Goal: Transaction & Acquisition: Book appointment/travel/reservation

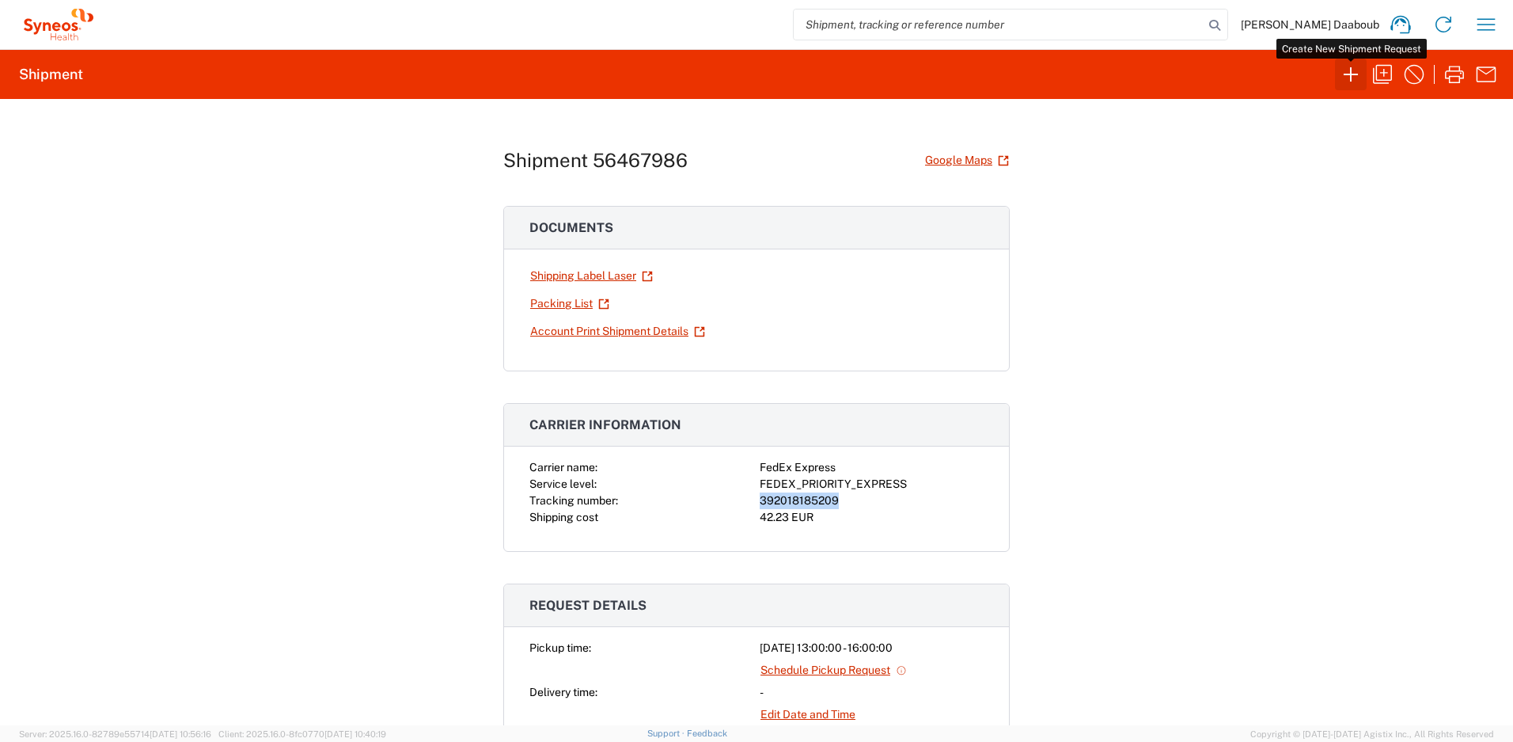
click at [1357, 75] on icon "button" at bounding box center [1350, 74] width 25 height 25
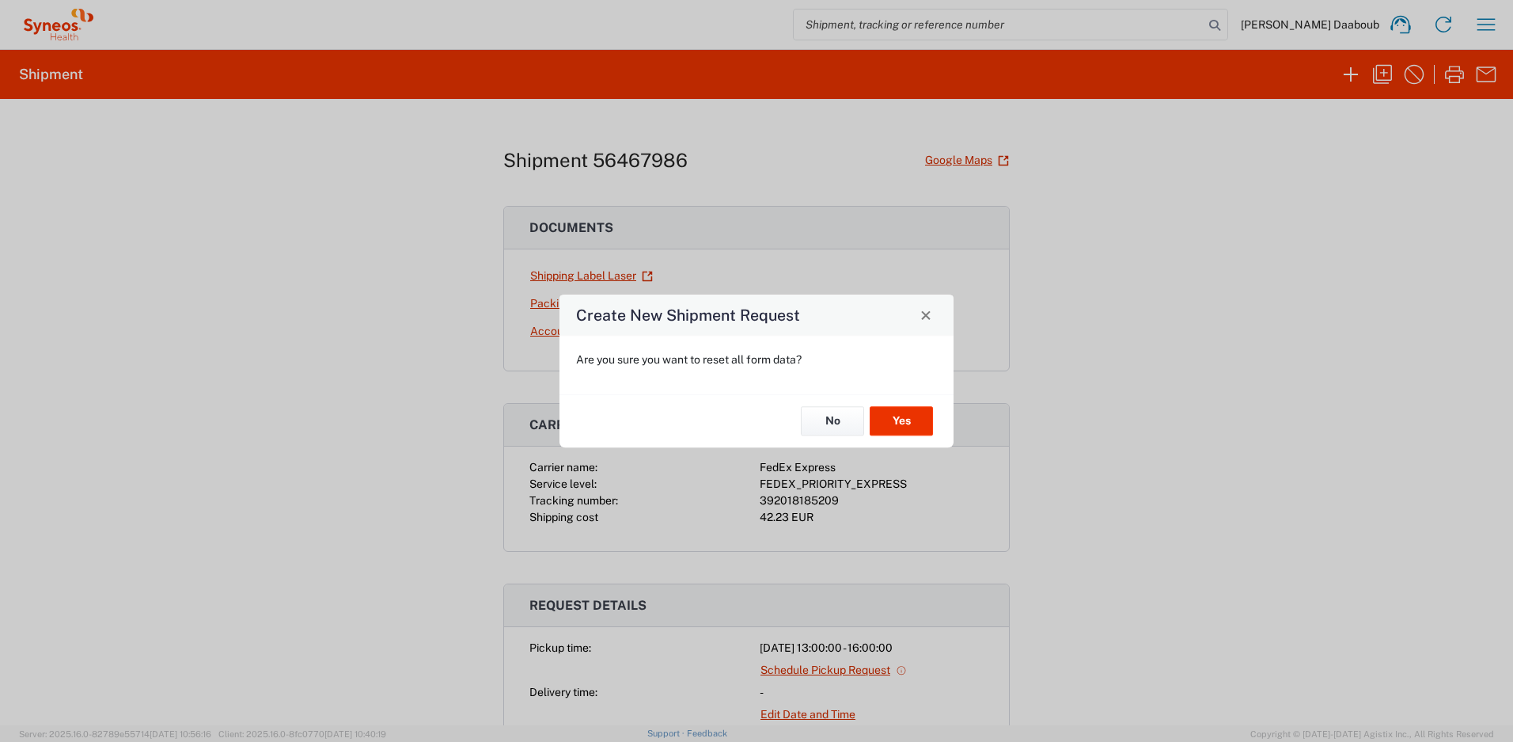
drag, startPoint x: 799, startPoint y: 422, endPoint x: 850, endPoint y: 393, distance: 58.8
click at [803, 417] on div "No Yes" at bounding box center [757, 420] width 394 height 53
drag, startPoint x: 824, startPoint y: 418, endPoint x: 704, endPoint y: 284, distance: 179.4
click at [824, 417] on button "No" at bounding box center [832, 421] width 63 height 29
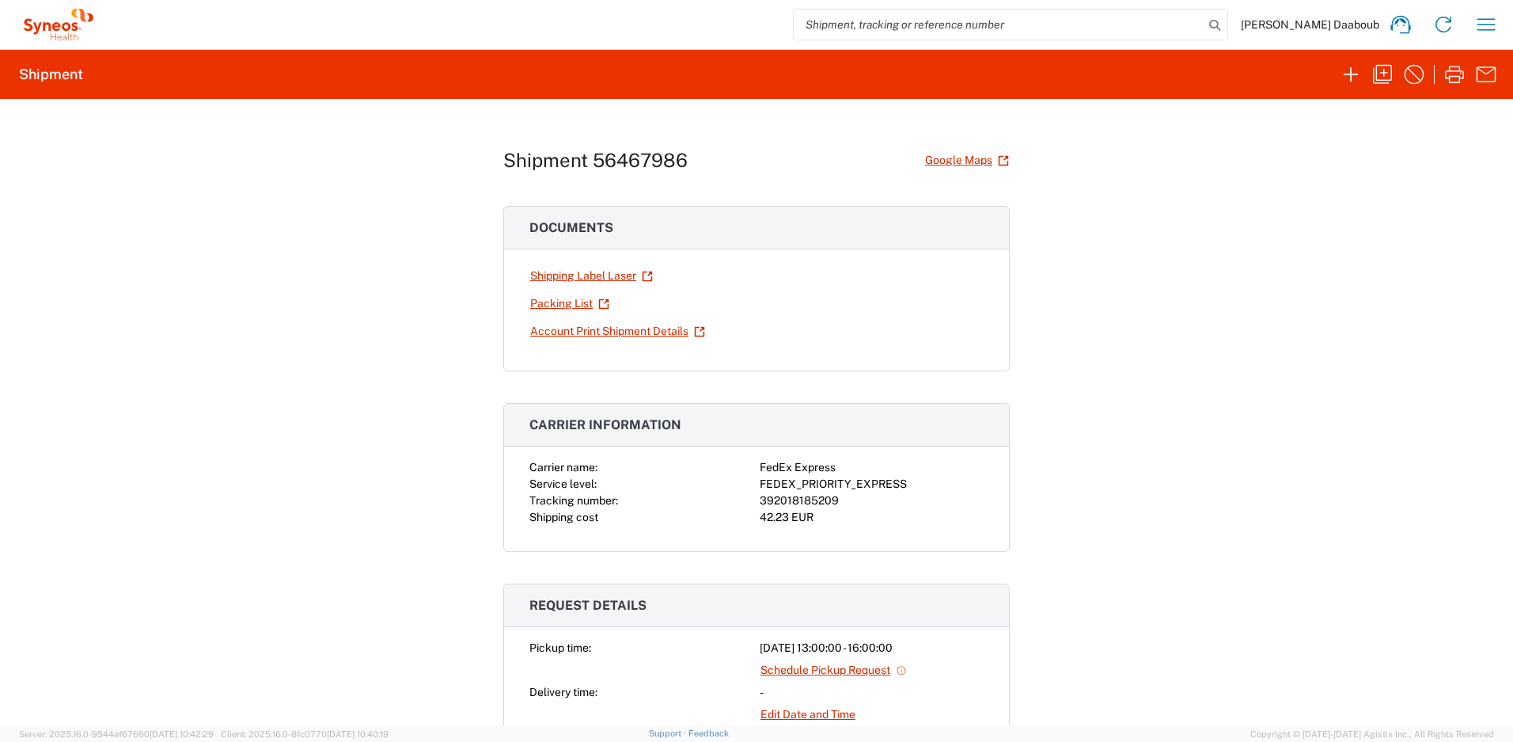
click at [943, 29] on input "search" at bounding box center [999, 24] width 410 height 30
paste input "56125706"
type input "56125706"
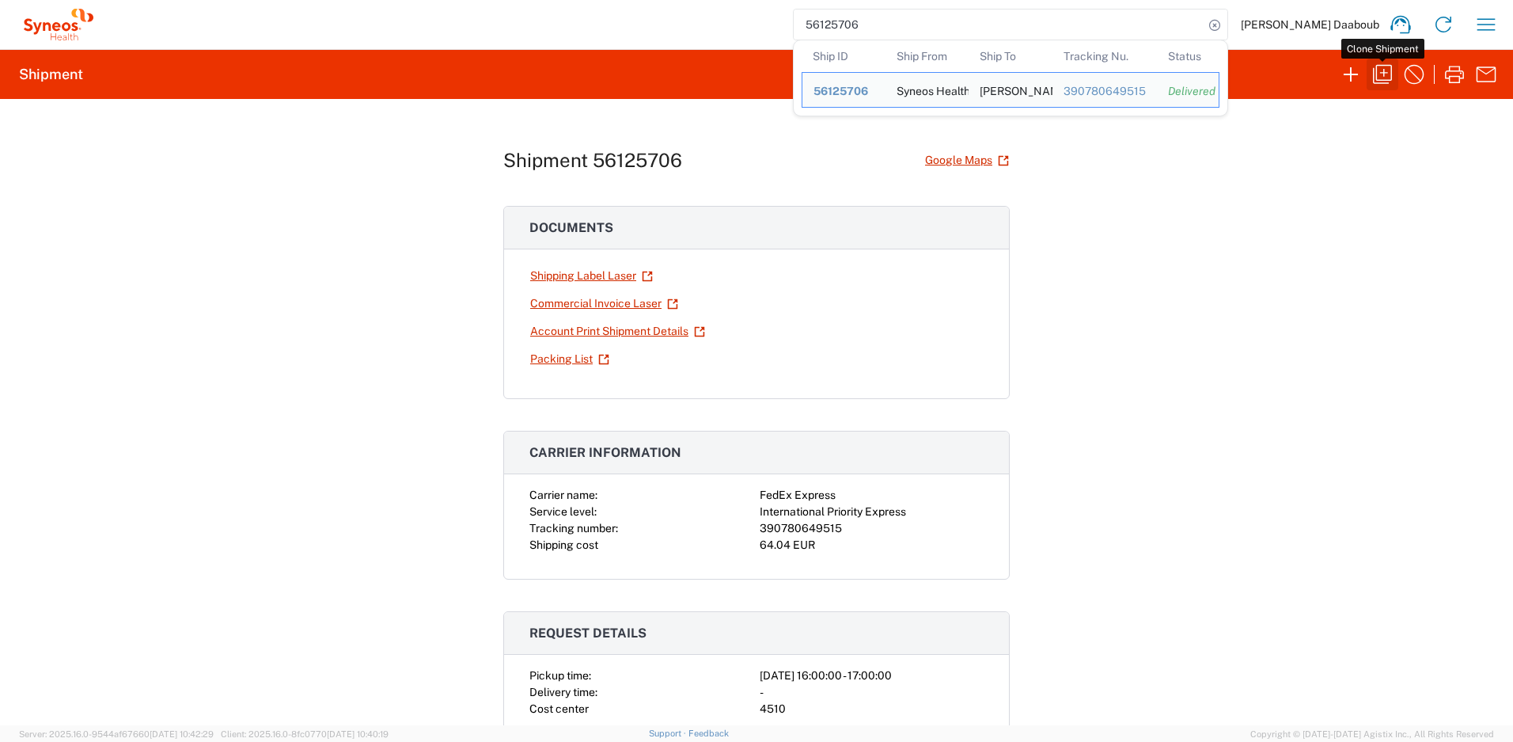
click at [1381, 71] on icon "button" at bounding box center [1382, 74] width 25 height 25
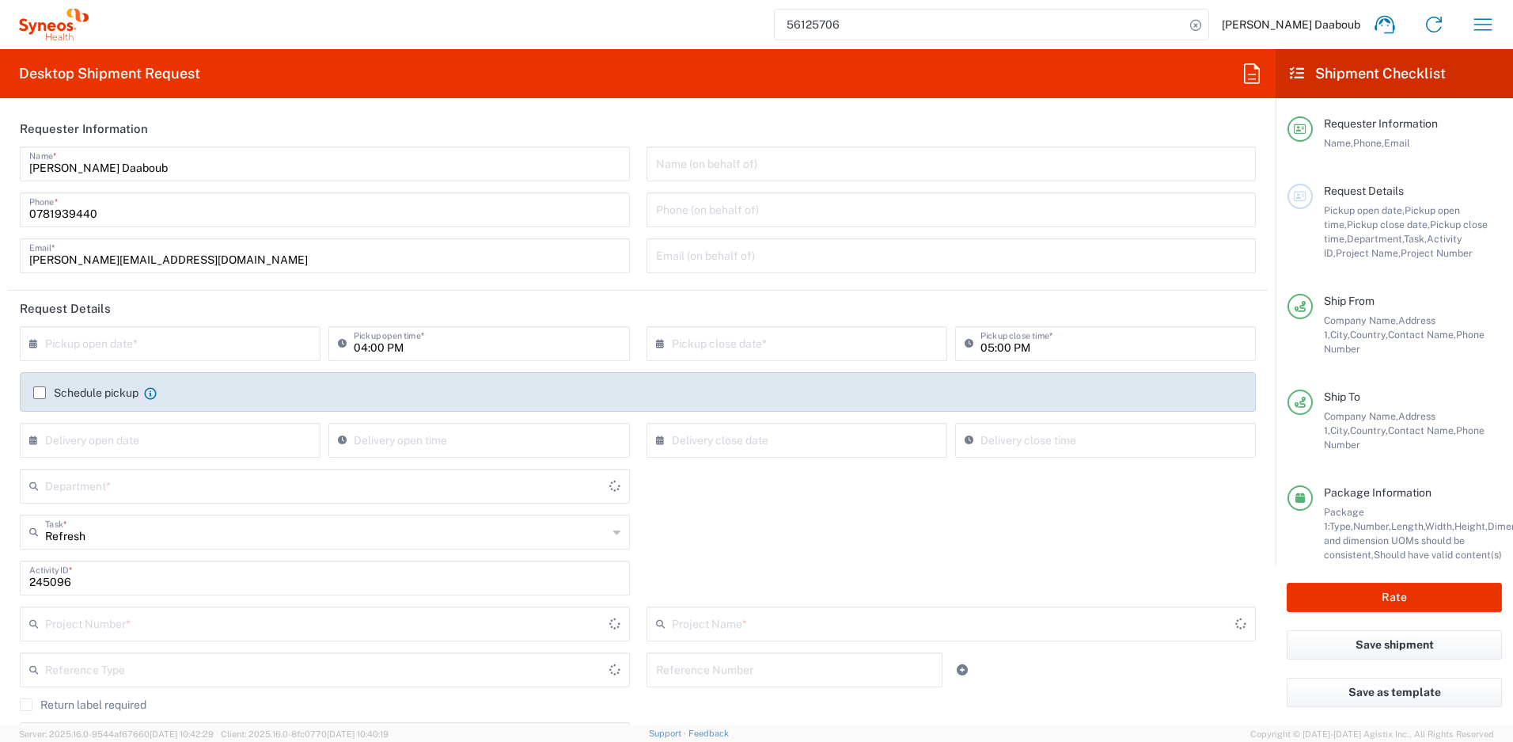
type input "Your Packaging"
type input "4510 DEPARTMENTAL EXPENSE"
type input "4510"
type input "Belgium"
type input "Delivery Duty Paid"
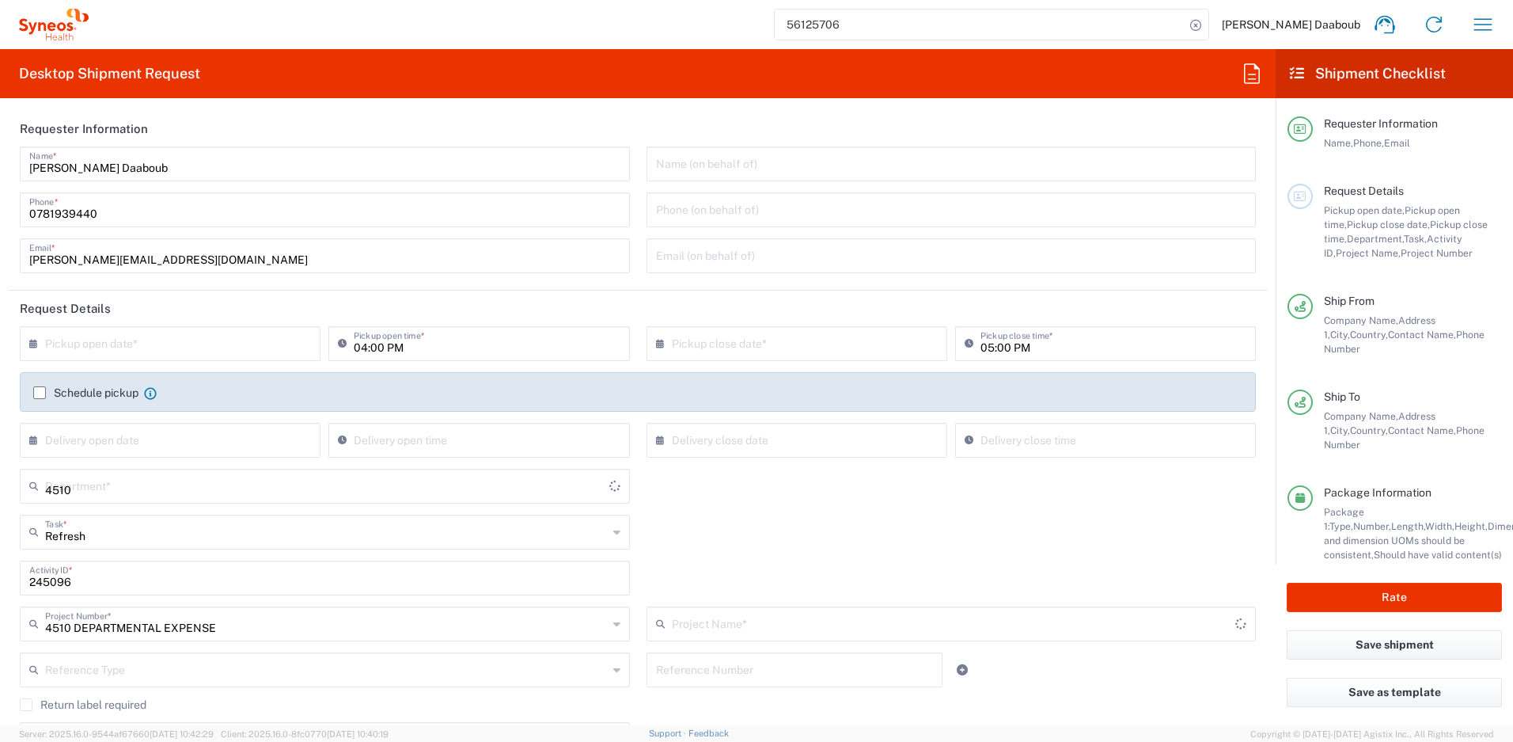
type input "4510 DEPARTMENTAL EXPENSE"
type input "France"
click at [103, 351] on input "text" at bounding box center [173, 342] width 257 height 28
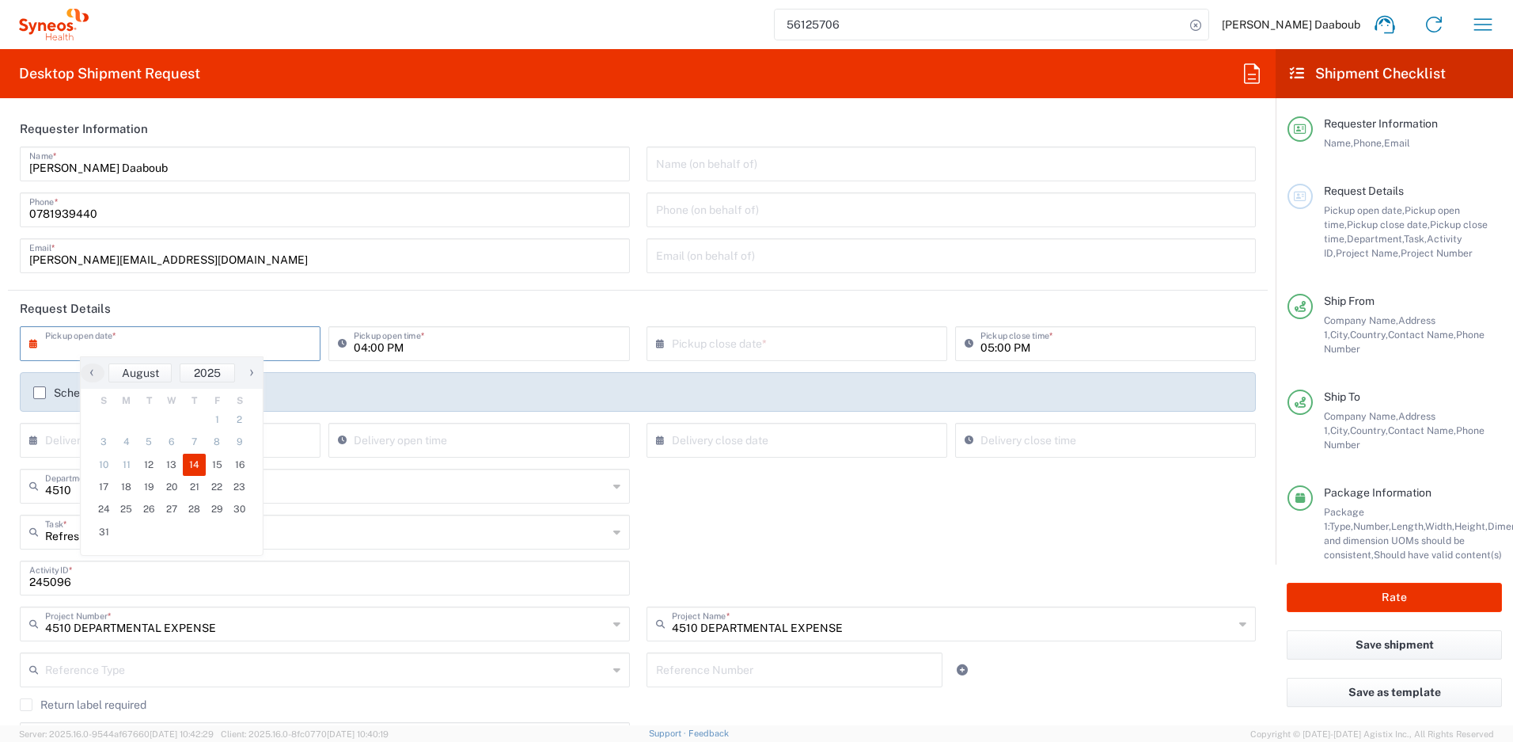
type input "Syneos Health France SARL"
click at [177, 464] on span "13" at bounding box center [172, 465] width 23 height 22
type input "08/13/2025"
click at [758, 362] on div "× Pickup close date * Cancel Apply" at bounding box center [797, 349] width 309 height 46
click at [758, 345] on input "text" at bounding box center [800, 342] width 257 height 28
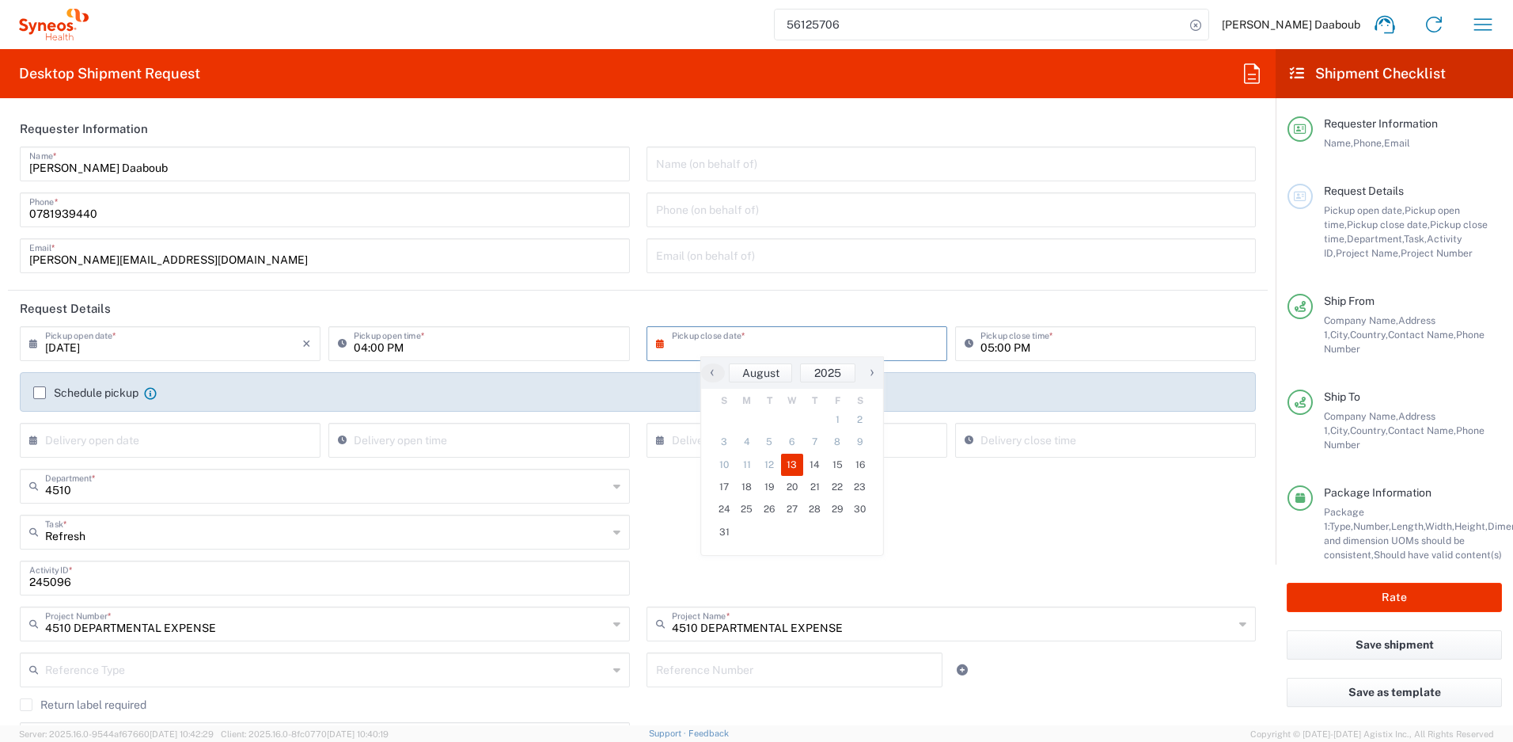
click at [795, 468] on span "13" at bounding box center [792, 465] width 23 height 22
type input "08/13/2025"
click at [354, 344] on input "04:00 PM" at bounding box center [487, 342] width 266 height 28
click at [389, 347] on input "08:00 PM" at bounding box center [487, 342] width 266 height 28
type input "08:00 AM"
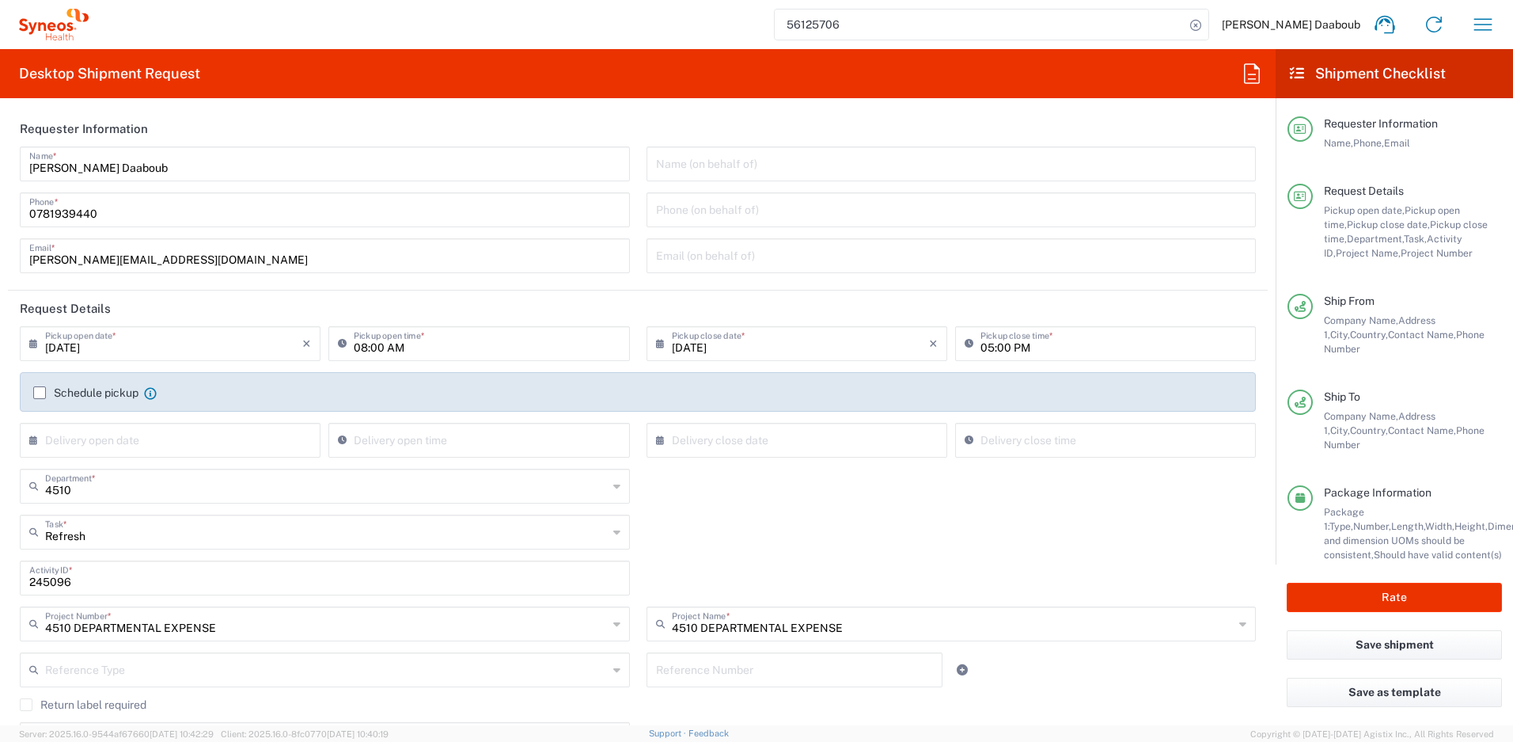
click at [79, 396] on label "Schedule pickup" at bounding box center [85, 392] width 105 height 13
click at [40, 393] on input "Schedule pickup" at bounding box center [40, 393] width 0 height 0
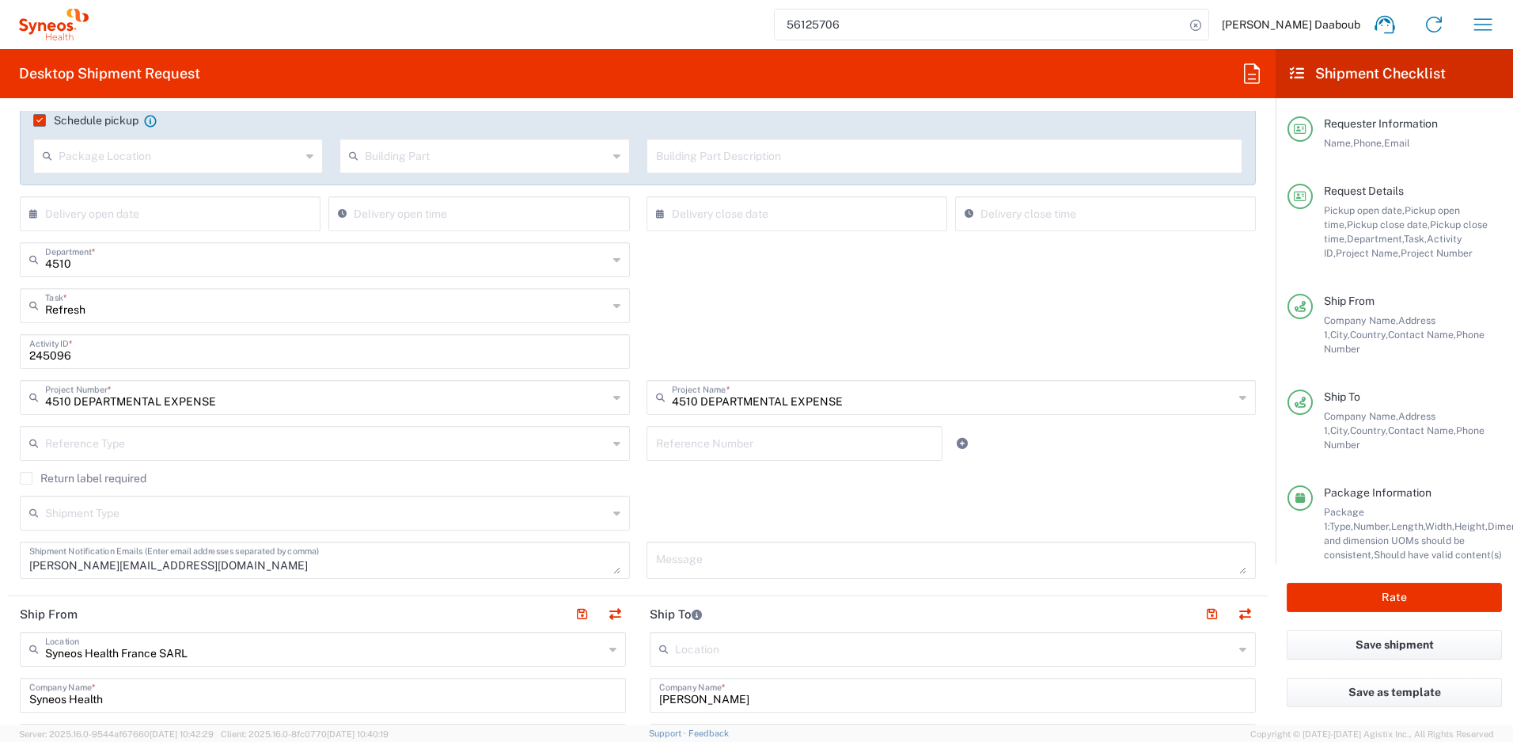
scroll to position [318, 0]
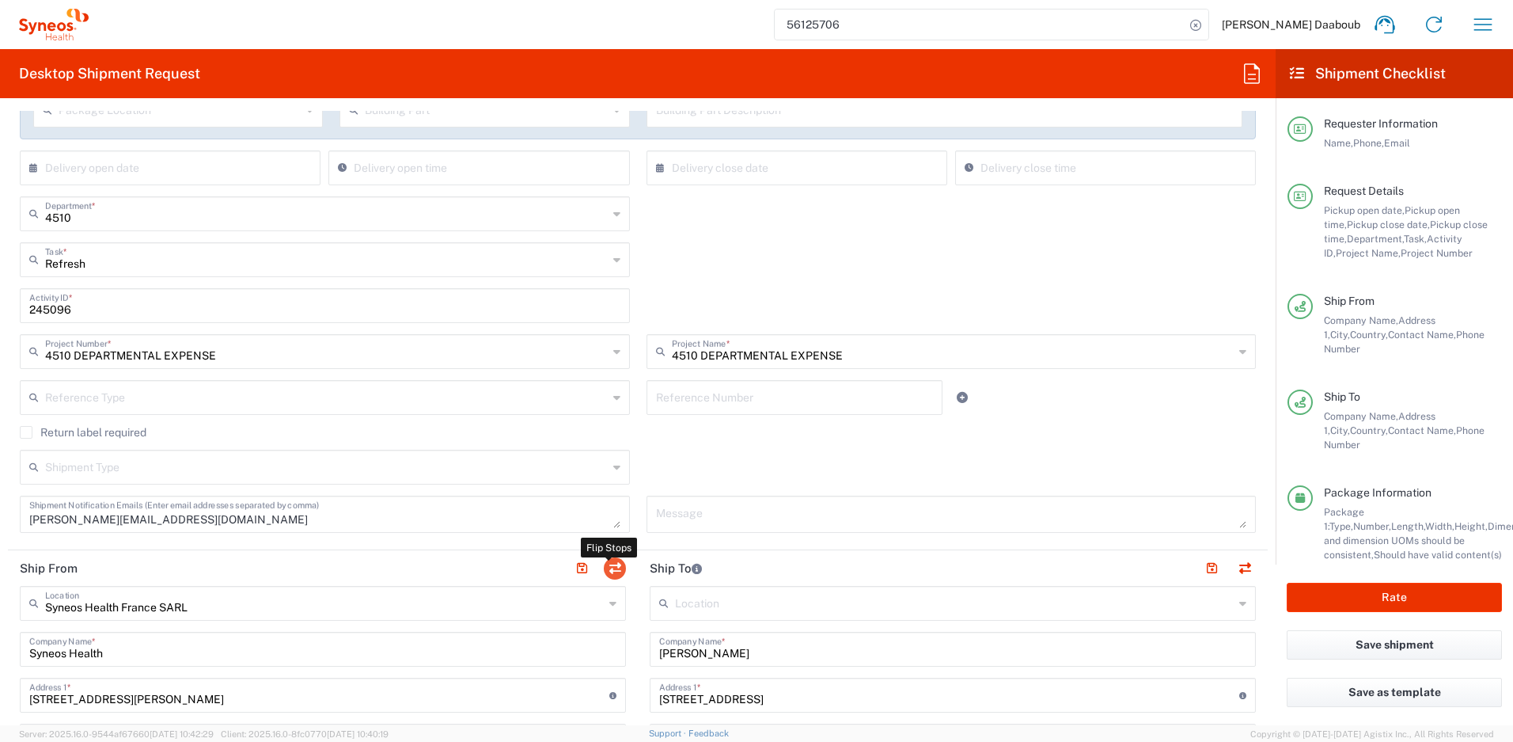
click at [608, 571] on button "button" at bounding box center [615, 568] width 22 height 22
type input "Jeroen Dockx"
type input "Carillolei 57"
type input "Aartselaar"
type input "Belgium"
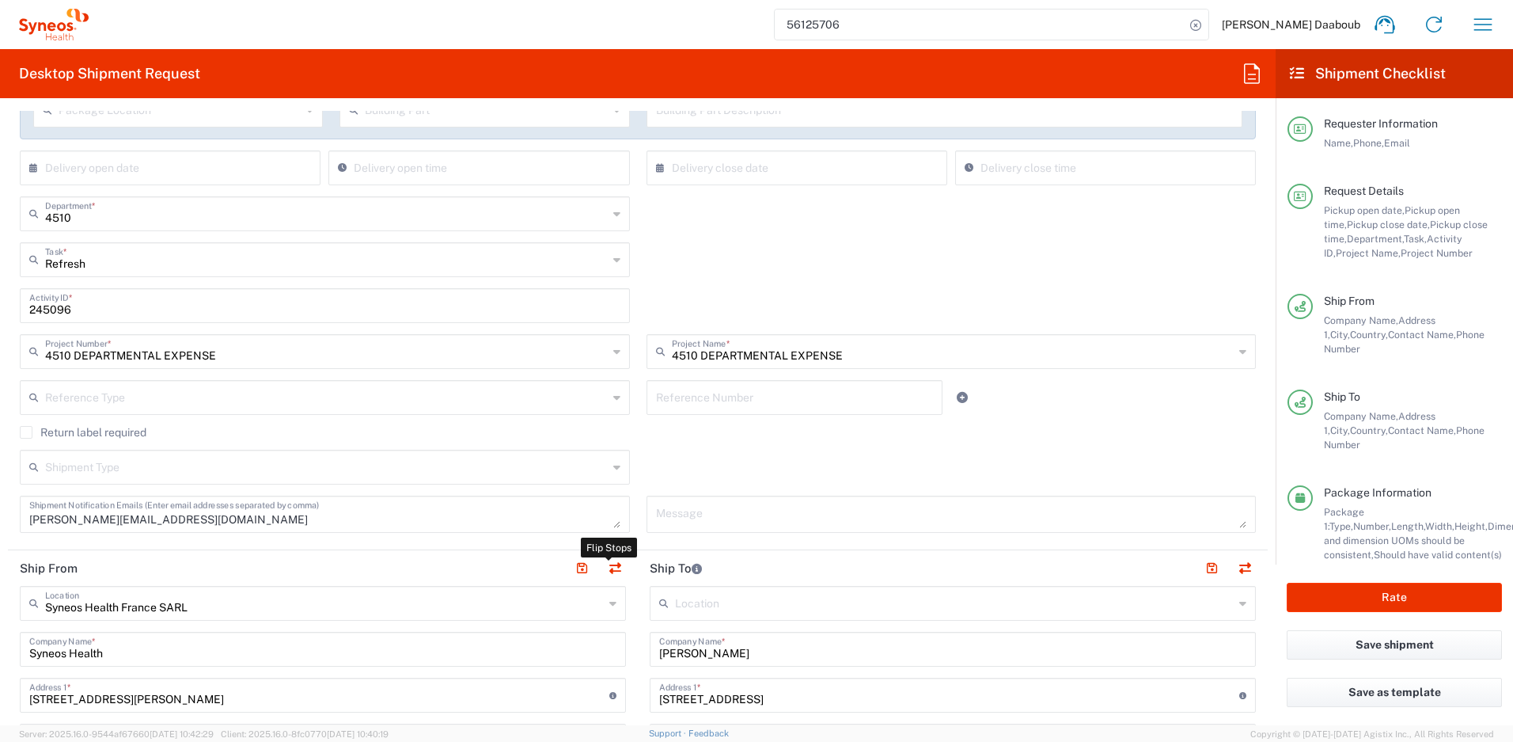
type input "2630"
type input "Jeroen Dockx"
type input "+32 4 99 11 35 33"
type input "jeroen.dockx@syneoshealth.com"
type input "EORI"
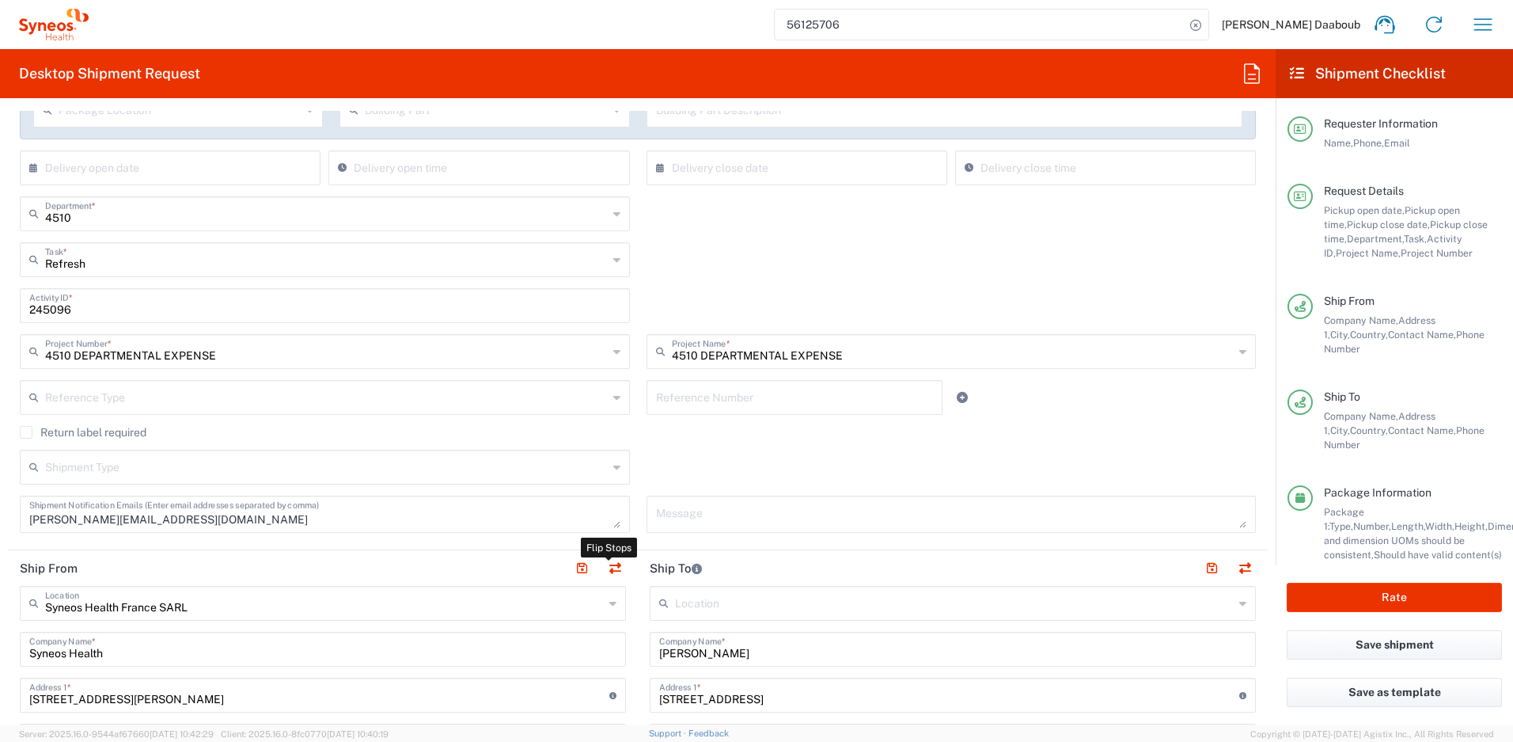
type input "Syneos Health France SARL"
type input "Syneos Health"
type input "[STREET_ADDRESS][PERSON_NAME]"
type input "UPON Building"
type input "[GEOGRAPHIC_DATA]"
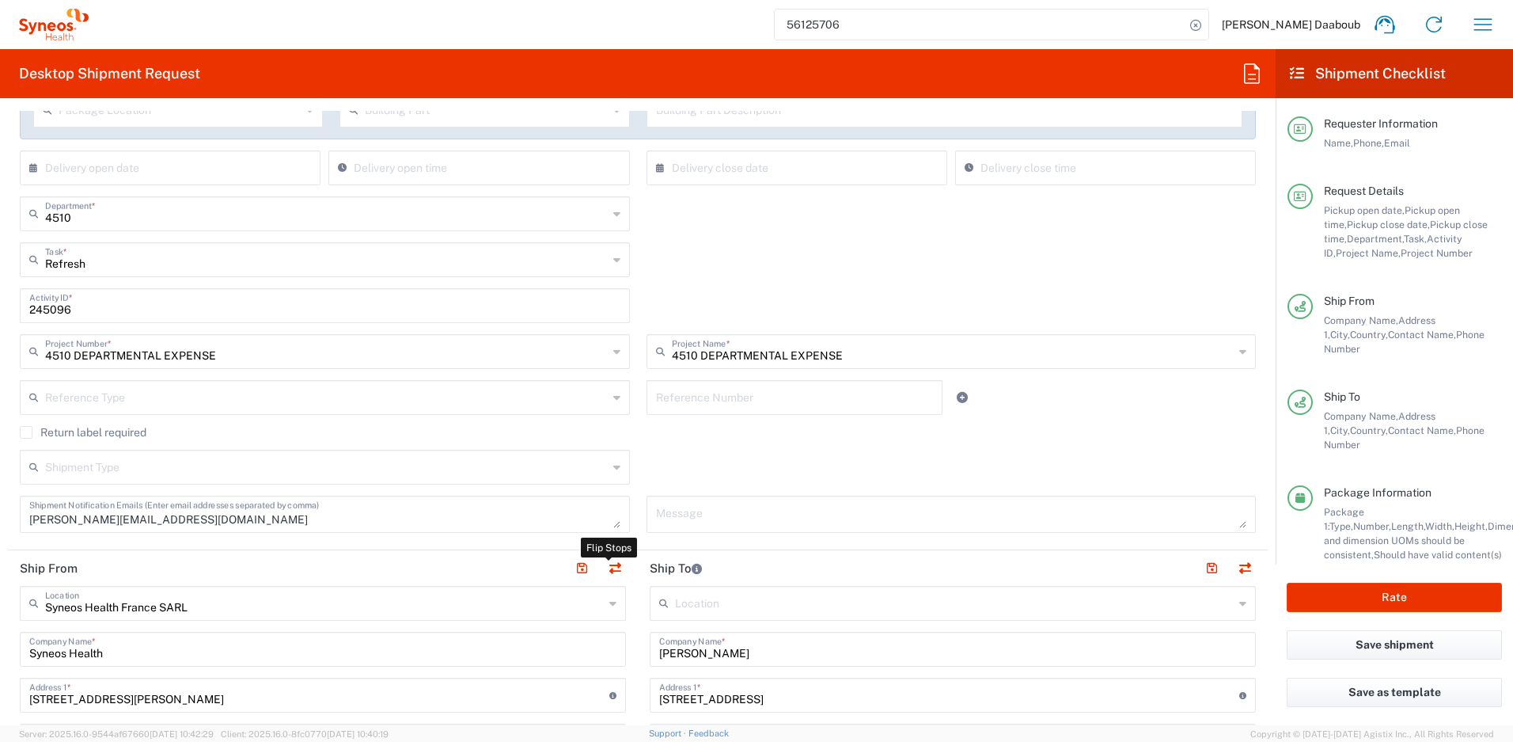
type input "France"
type input "75014"
type input "[PERSON_NAME] Daaboub"
type input "0781939440"
type input "[PERSON_NAME][EMAIL_ADDRESS][DOMAIN_NAME]"
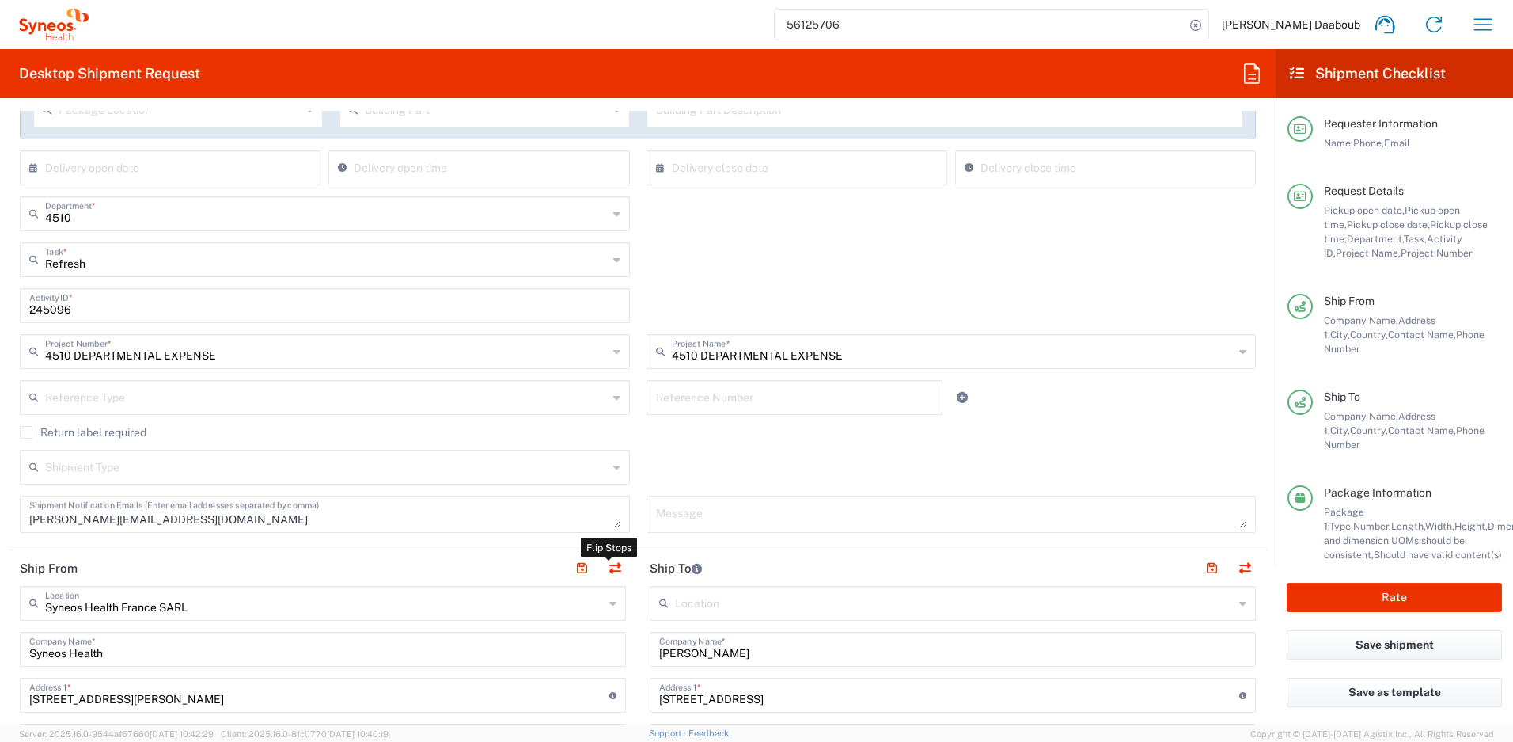
type input "VAT"
type input "FR79410662779"
type input "Sender/Shipper"
type input "Delivery Duty Paid"
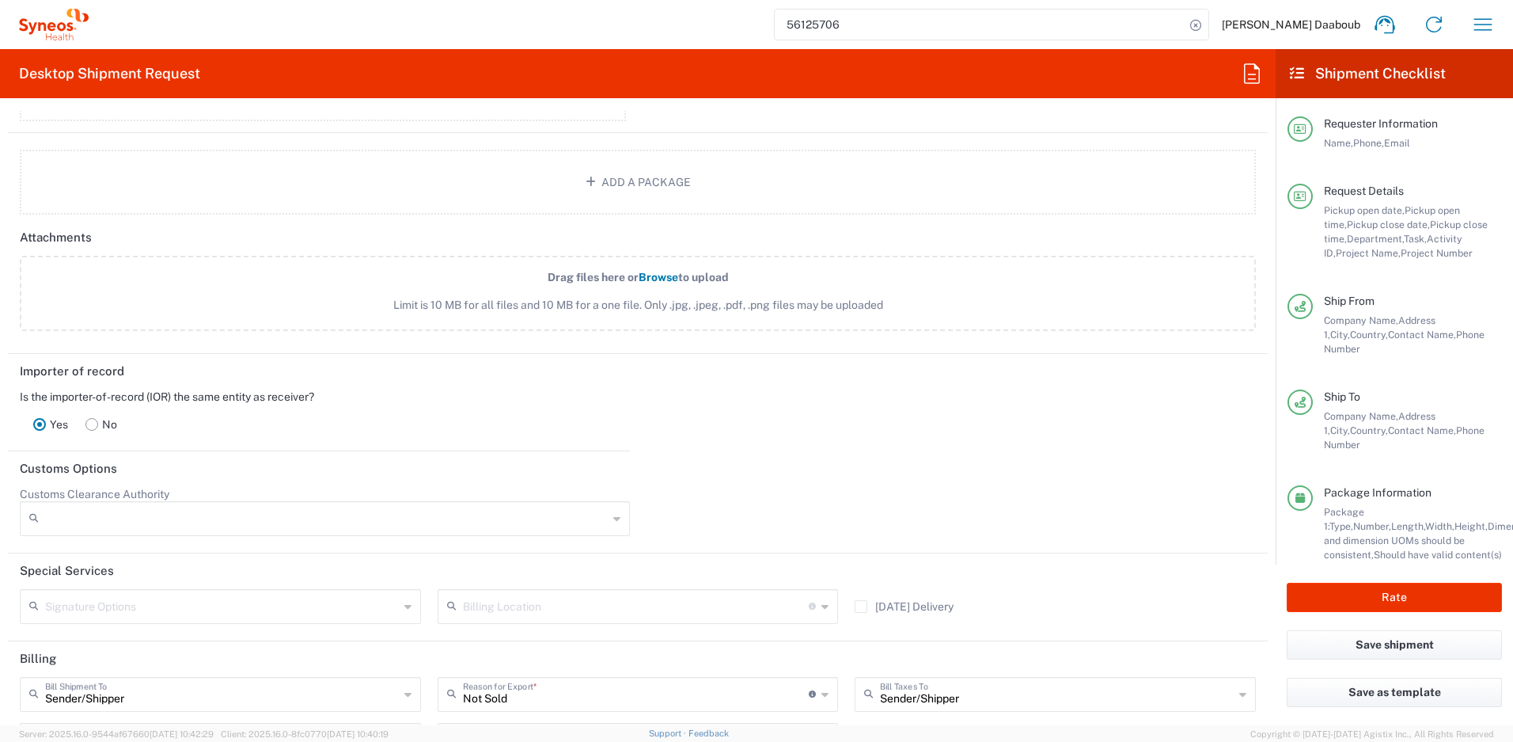
scroll to position [2211, 0]
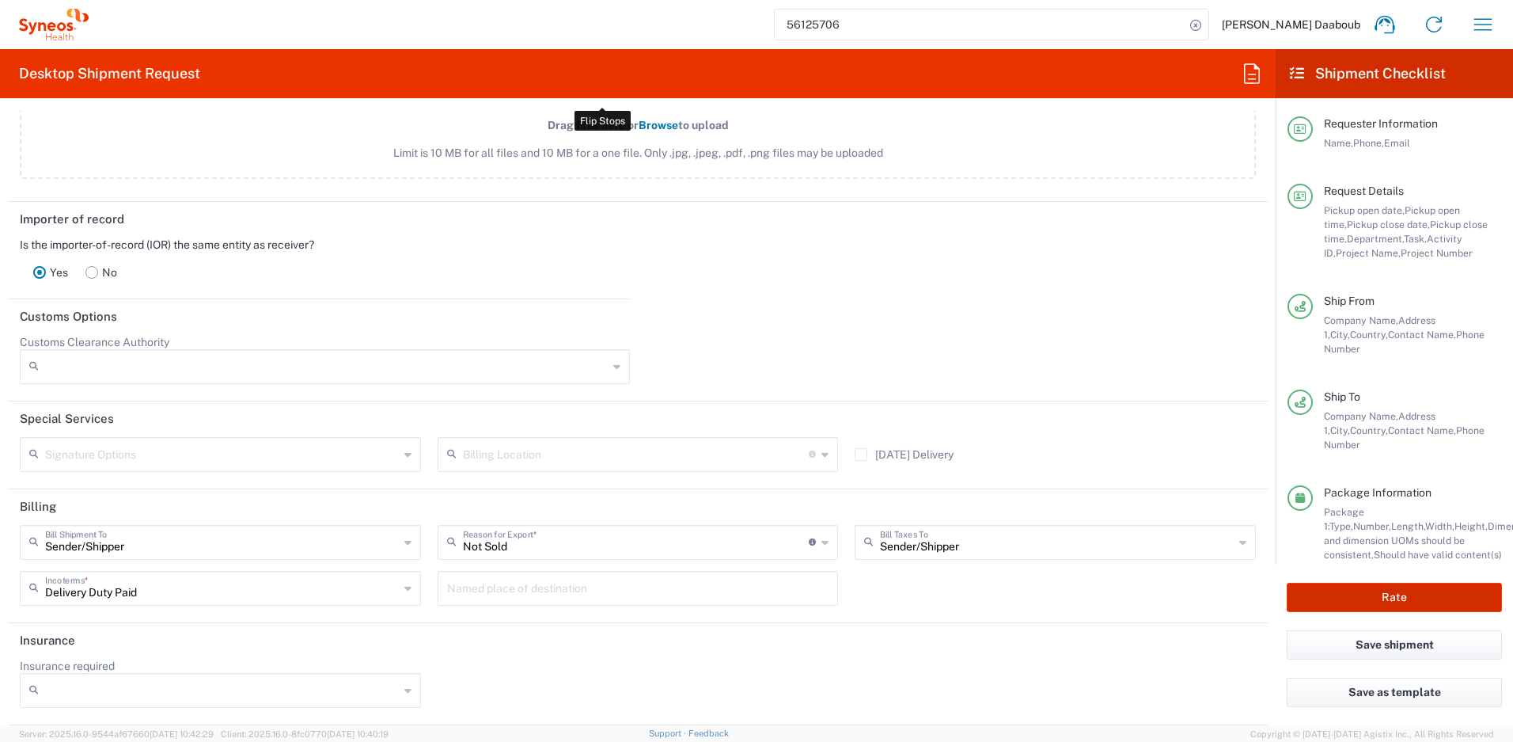
click at [1416, 598] on button "Rate" at bounding box center [1394, 597] width 215 height 29
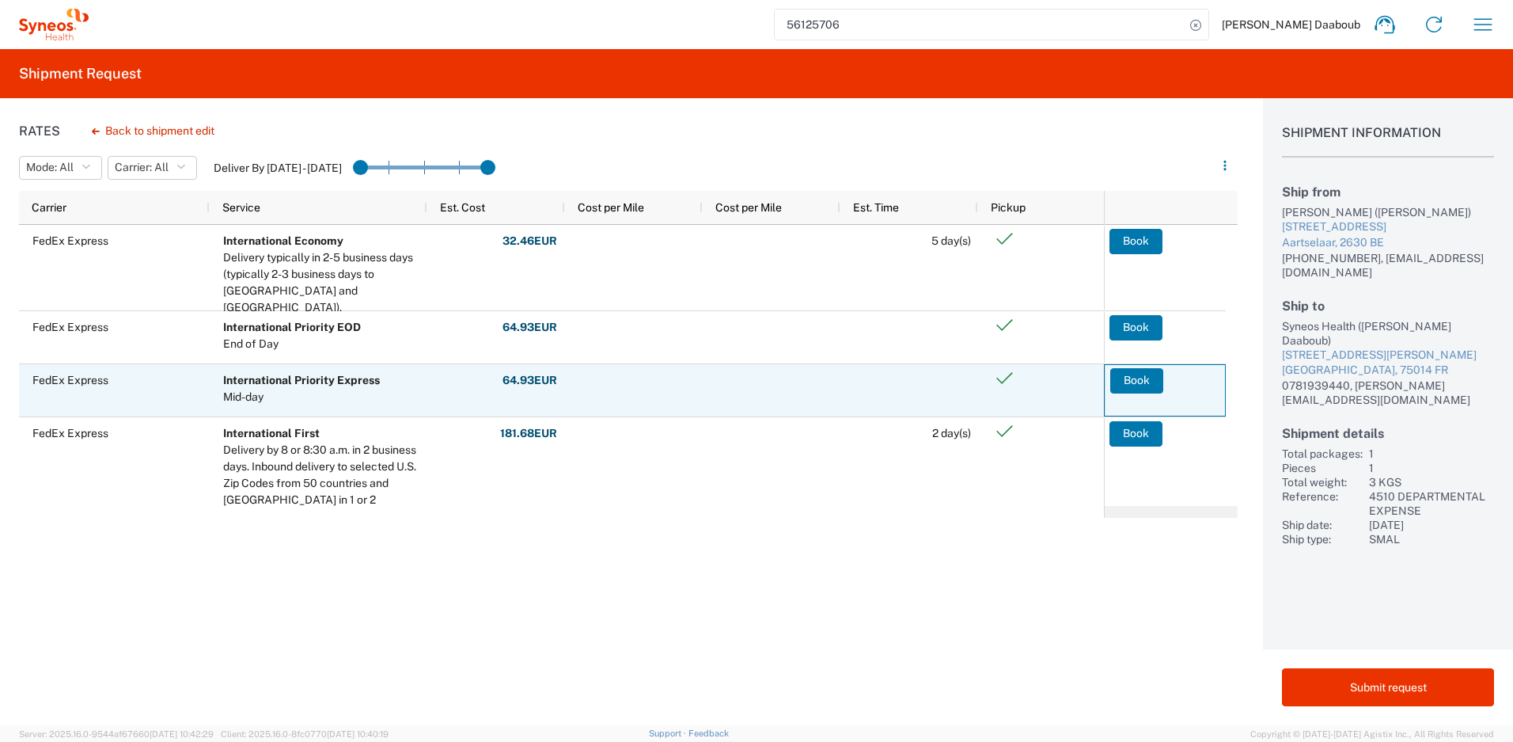
click at [1152, 371] on button "Book" at bounding box center [1136, 380] width 53 height 25
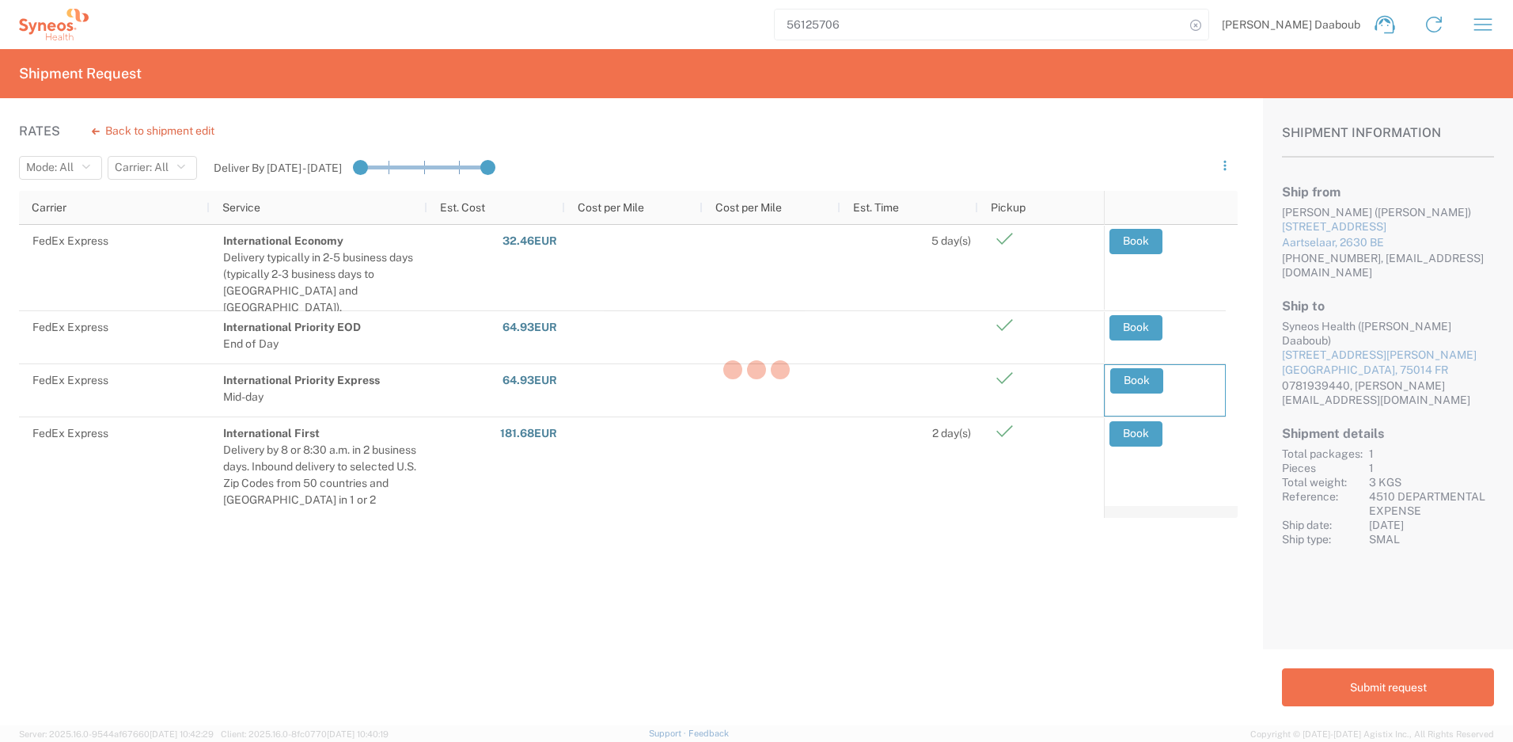
click at [1147, 382] on div at bounding box center [756, 371] width 1513 height 742
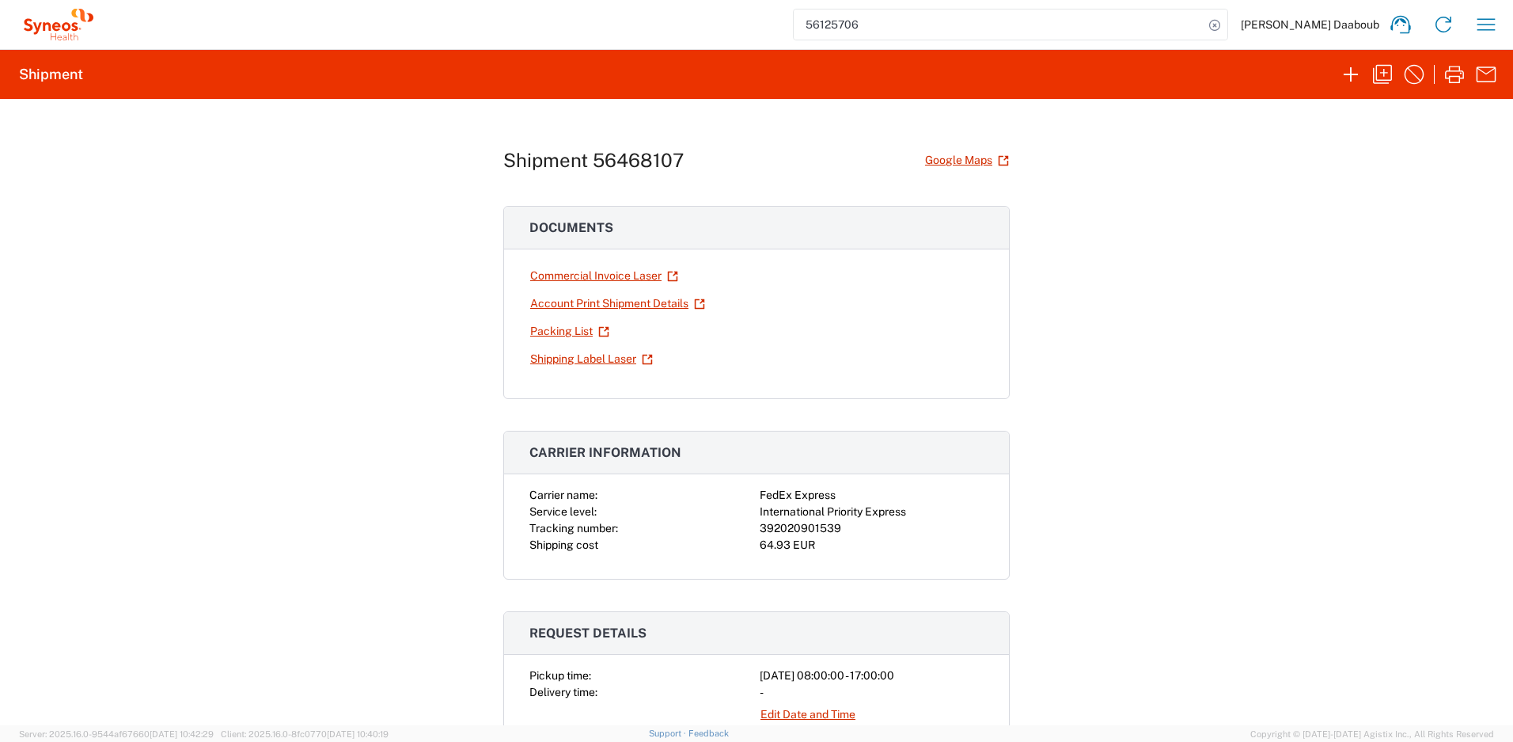
click at [605, 379] on div "Commercial Invoice Laser Account Print Shipment Details Packing List Shipping L…" at bounding box center [756, 330] width 505 height 136
click at [599, 352] on link "Shipping Label Laser" at bounding box center [592, 359] width 124 height 28
